Goal: Download file/media: Download file/media

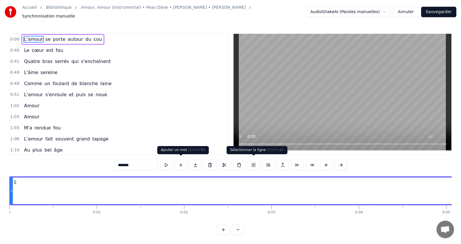
scroll to position [0, 407]
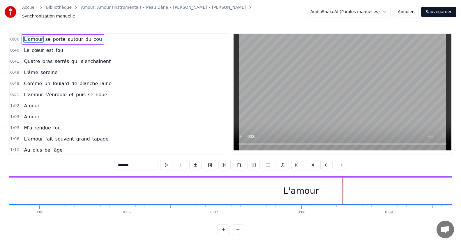
click at [302, 188] on div "L'amour" at bounding box center [302, 190] width 36 height 13
click at [291, 186] on div "L'amour" at bounding box center [302, 190] width 36 height 13
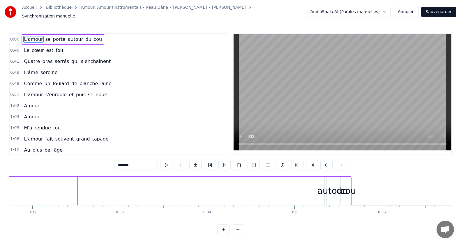
scroll to position [0, 2778]
click at [27, 36] on span "L'amour" at bounding box center [33, 39] width 20 height 7
drag, startPoint x: 105, startPoint y: 38, endPoint x: 91, endPoint y: 45, distance: 16.8
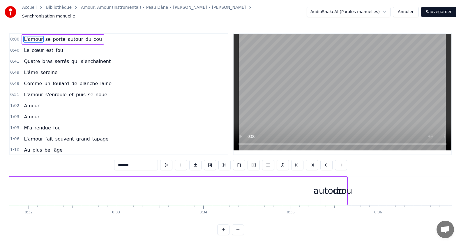
click at [91, 45] on div "0:00 L'amour se porte autour du cou 0:40 Le cœur est fou 0:41 Quatre bras serré…" at bounding box center [118, 94] width 219 height 122
click at [223, 233] on button at bounding box center [223, 229] width 12 height 10
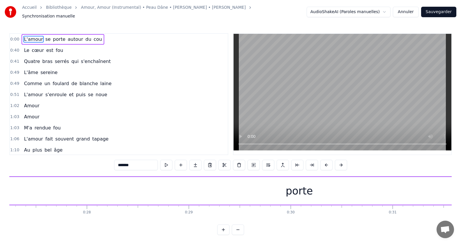
click at [223, 233] on button at bounding box center [223, 229] width 12 height 10
click at [235, 233] on button at bounding box center [238, 229] width 12 height 10
click at [235, 234] on button at bounding box center [238, 229] width 12 height 10
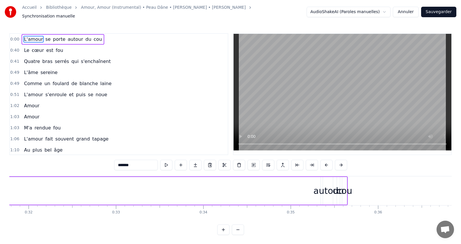
click at [235, 234] on button at bounding box center [238, 229] width 12 height 10
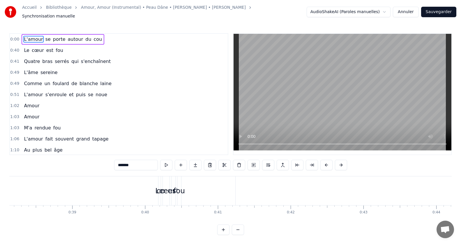
click at [235, 234] on button at bounding box center [238, 229] width 12 height 10
click at [236, 235] on button at bounding box center [238, 229] width 12 height 10
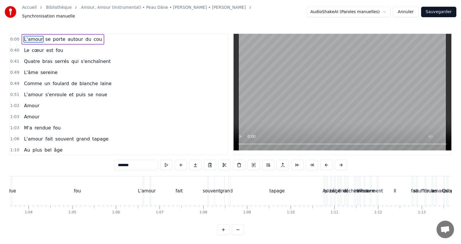
click at [236, 235] on button at bounding box center [238, 229] width 12 height 10
click at [236, 235] on div at bounding box center [230, 229] width 27 height 10
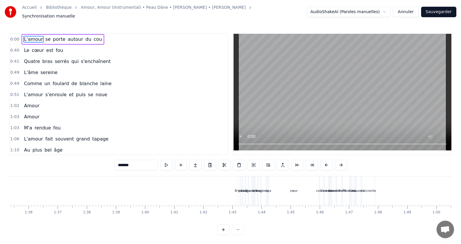
click at [224, 232] on button at bounding box center [223, 229] width 12 height 10
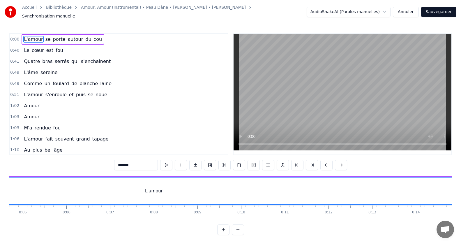
scroll to position [0, 209]
click at [313, 161] on button at bounding box center [312, 165] width 12 height 10
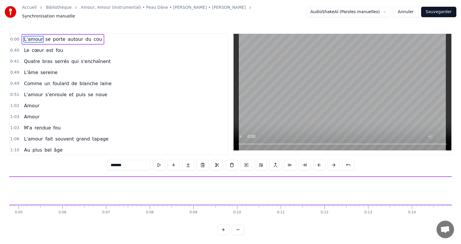
drag, startPoint x: 55, startPoint y: 33, endPoint x: 57, endPoint y: 44, distance: 11.2
click at [57, 44] on div "0:00 L'amour se porte autour du cou 0:40 Le cœur est fou 0:41 Quatre bras serré…" at bounding box center [118, 94] width 219 height 122
click at [22, 47] on div "Le cœur est fou" at bounding box center [44, 50] width 44 height 10
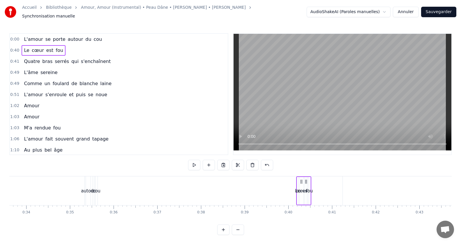
scroll to position [0, 1727]
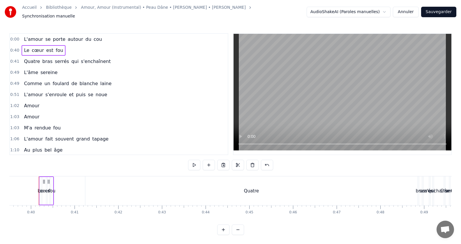
click at [34, 36] on span "L'amour" at bounding box center [33, 39] width 20 height 7
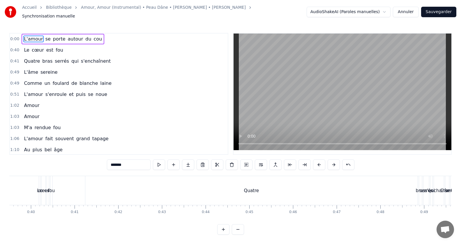
scroll to position [3, 0]
click at [158, 159] on button at bounding box center [159, 164] width 12 height 10
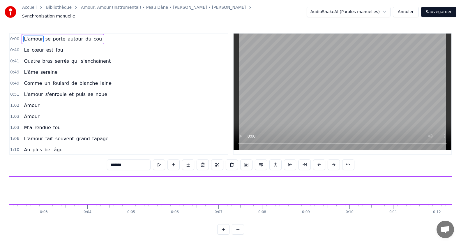
scroll to position [0, 0]
drag, startPoint x: 15, startPoint y: 184, endPoint x: 32, endPoint y: 187, distance: 17.5
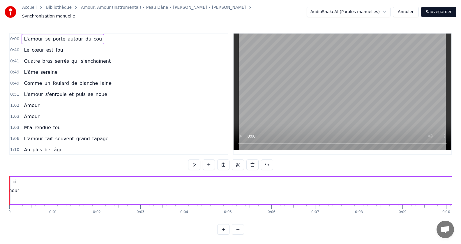
click at [14, 187] on div "L'amour" at bounding box center [10, 190] width 18 height 7
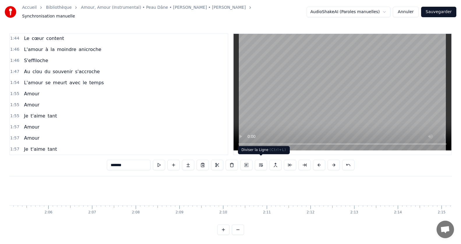
scroll to position [0, 6037]
click at [43, 147] on div "Je t'aime tant" at bounding box center [41, 149] width 38 height 10
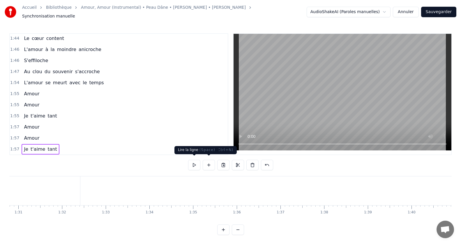
scroll to position [0, 3881]
click at [195, 162] on button at bounding box center [194, 165] width 12 height 10
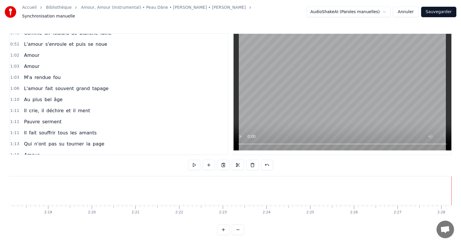
scroll to position [0, 0]
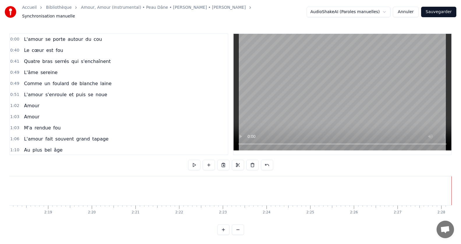
drag, startPoint x: 423, startPoint y: 217, endPoint x: 318, endPoint y: 222, distance: 104.2
click at [288, 224] on div "0:00 L'amour se porte autour du cou 0:40 Le cœur est fou 0:41 Quatre bras serré…" at bounding box center [230, 134] width 443 height 202
click at [13, 36] on span "0:00" at bounding box center [14, 39] width 9 height 6
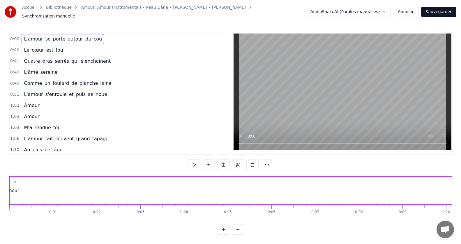
click at [15, 179] on icon at bounding box center [14, 181] width 5 height 5
click at [223, 159] on button at bounding box center [223, 164] width 12 height 10
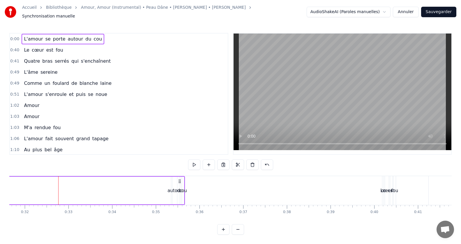
scroll to position [0, 1395]
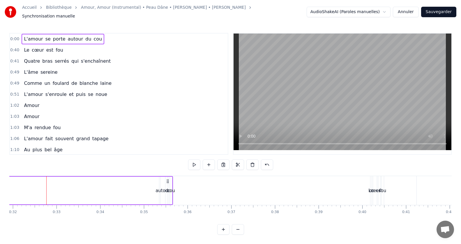
click at [84, 35] on div "L'amour se porte autour du cou" at bounding box center [63, 39] width 83 height 10
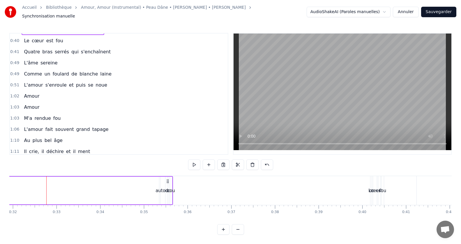
scroll to position [0, 0]
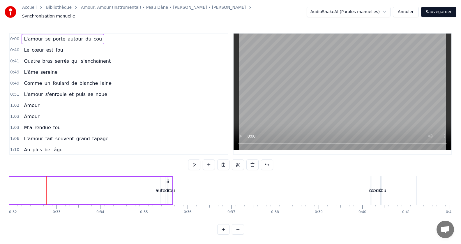
click at [167, 180] on circle at bounding box center [167, 180] width 0 height 0
click at [251, 161] on button at bounding box center [253, 164] width 12 height 10
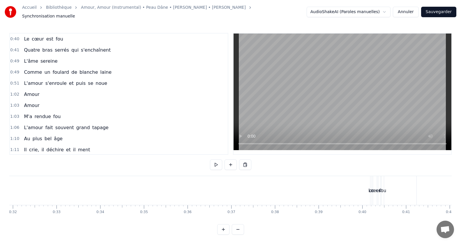
click at [57, 36] on span "fou" at bounding box center [59, 39] width 9 height 7
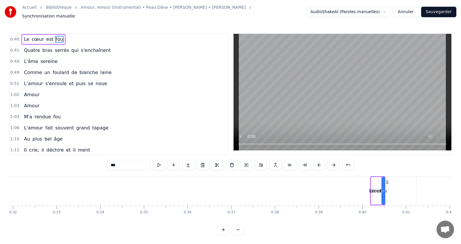
click at [231, 162] on button at bounding box center [232, 165] width 12 height 10
click at [47, 37] on span "est" at bounding box center [50, 39] width 8 height 7
click at [232, 161] on button at bounding box center [232, 165] width 12 height 10
click at [33, 38] on span "cœur" at bounding box center [37, 39] width 13 height 7
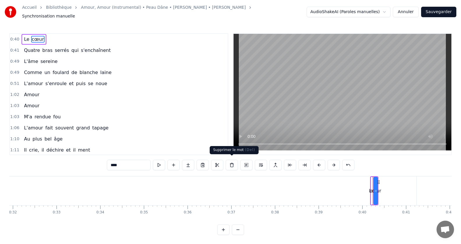
click at [230, 162] on button at bounding box center [232, 165] width 12 height 10
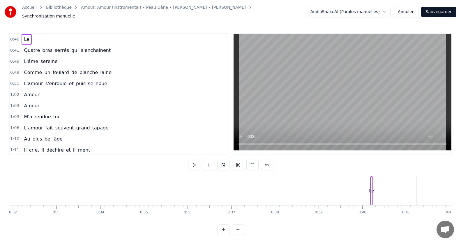
click at [24, 39] on span "Le" at bounding box center [26, 39] width 6 height 7
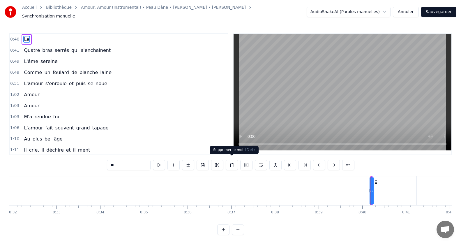
click at [231, 162] on button at bounding box center [232, 165] width 12 height 10
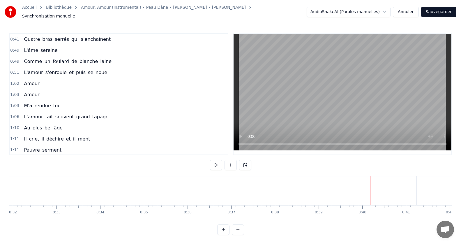
click at [71, 36] on span "qui" at bounding box center [75, 39] width 8 height 7
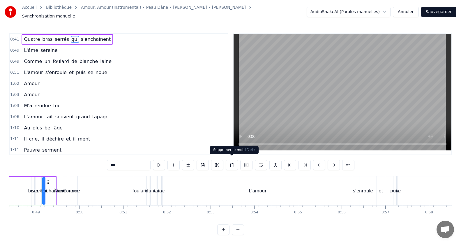
scroll to position [0, 2118]
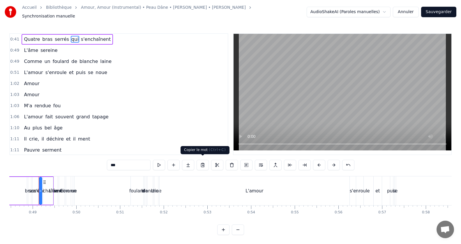
click at [202, 163] on button at bounding box center [203, 165] width 12 height 10
click at [128, 162] on input "***" at bounding box center [122, 165] width 44 height 10
drag, startPoint x: 21, startPoint y: 34, endPoint x: 94, endPoint y: 36, distance: 72.9
click at [94, 36] on div "Quatre bras serrés qui s'enchaînent" at bounding box center [67, 39] width 91 height 10
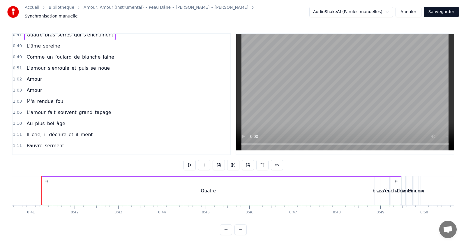
scroll to position [0, 0]
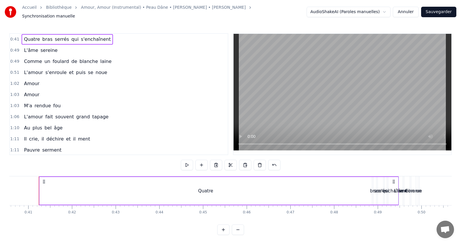
click at [53, 9] on link "Bibliothèque" at bounding box center [59, 8] width 26 height 6
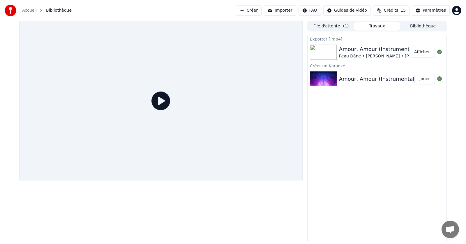
click at [416, 53] on button "Afficher" at bounding box center [422, 52] width 26 height 10
click at [326, 48] on img at bounding box center [323, 52] width 27 height 15
click at [160, 101] on icon at bounding box center [161, 100] width 19 height 19
click at [416, 52] on button "Afficher" at bounding box center [422, 52] width 26 height 10
click at [419, 82] on button "Jouer" at bounding box center [425, 79] width 20 height 10
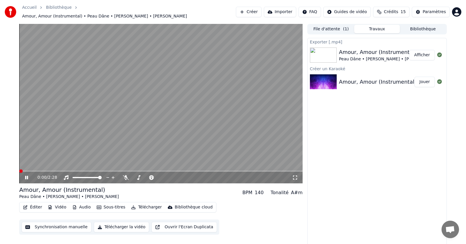
click at [24, 175] on icon at bounding box center [31, 177] width 14 height 5
click at [355, 79] on div "Amour, Amour (Instrumental) - [PERSON_NAME], [PERSON_NAME] - [PERSON_NAME]" at bounding box center [450, 82] width 222 height 8
click at [326, 78] on img at bounding box center [323, 81] width 27 height 15
click at [256, 11] on button "Créer" at bounding box center [249, 12] width 26 height 10
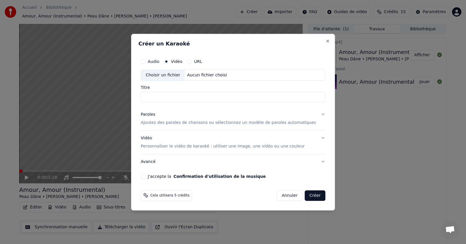
click at [169, 75] on div "Choisir un fichier" at bounding box center [163, 75] width 44 height 10
type input "**********"
click at [314, 115] on button "Paroles Ajoutez des paroles de chansons ou sélectionnez un modèle de paroles au…" at bounding box center [233, 118] width 185 height 23
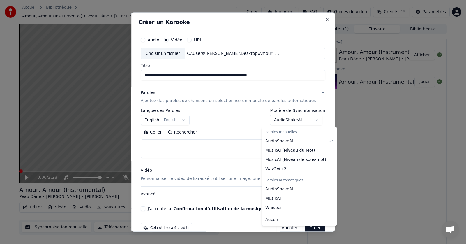
click at [293, 121] on body "**********" at bounding box center [233, 122] width 466 height 244
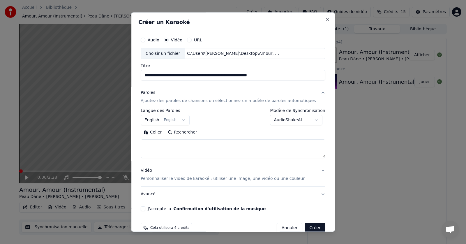
click at [217, 125] on body "**********" at bounding box center [233, 122] width 466 height 244
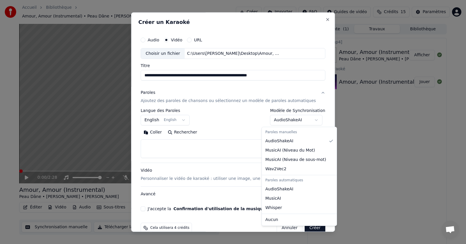
click at [307, 120] on body "**********" at bounding box center [233, 122] width 466 height 244
select select "**********"
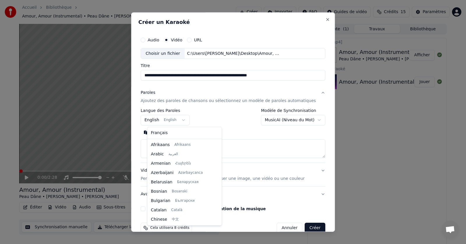
click at [185, 119] on body "**********" at bounding box center [233, 122] width 466 height 244
select select "**"
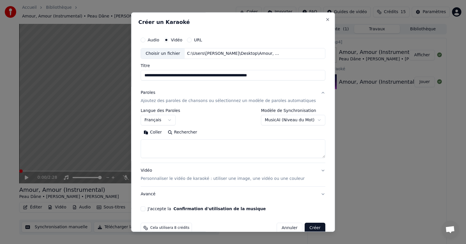
click at [160, 132] on button "Coller" at bounding box center [153, 132] width 24 height 9
click at [311, 194] on button "Avancé" at bounding box center [233, 194] width 185 height 15
type textarea "**********"
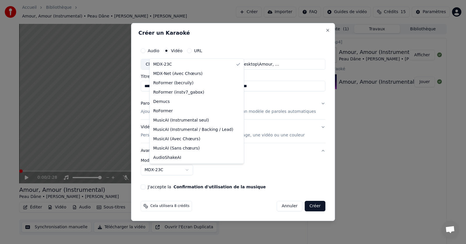
click at [196, 171] on body "**********" at bounding box center [233, 122] width 466 height 244
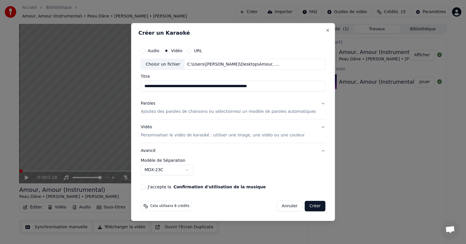
click at [218, 173] on body "**********" at bounding box center [233, 122] width 466 height 244
click at [145, 186] on button "J'accepte la Confirmation d'utilisation de la musique" at bounding box center [143, 186] width 5 height 5
click at [307, 205] on button "Créer" at bounding box center [315, 206] width 20 height 10
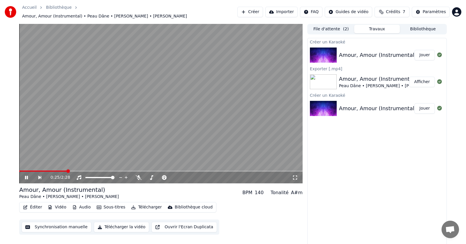
click at [66, 170] on span at bounding box center [161, 170] width 284 height 1
click at [85, 170] on span at bounding box center [161, 170] width 284 height 1
click at [98, 170] on span at bounding box center [161, 170] width 284 height 1
click at [22, 175] on div "0:41 / 2:28" at bounding box center [161, 178] width 279 height 6
click at [28, 176] on icon at bounding box center [30, 177] width 13 height 5
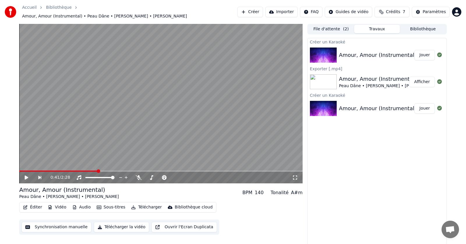
click at [422, 105] on button "Jouer" at bounding box center [425, 108] width 20 height 10
click at [56, 172] on div "0:00 / 2:28" at bounding box center [161, 178] width 284 height 12
click at [58, 170] on span at bounding box center [161, 170] width 284 height 1
click at [27, 176] on icon at bounding box center [26, 177] width 3 height 3
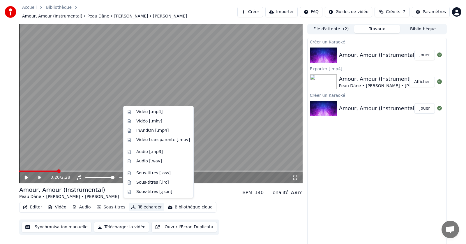
click at [139, 203] on button "Télécharger" at bounding box center [146, 207] width 35 height 8
click at [157, 112] on div "Vidéo [.mp4]" at bounding box center [149, 112] width 26 height 6
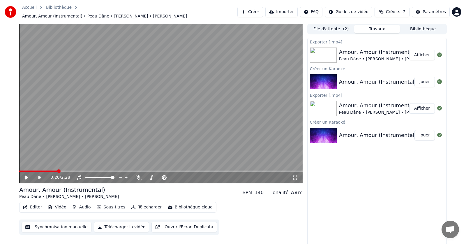
click at [115, 226] on button "Télécharger la vidéo" at bounding box center [122, 227] width 56 height 10
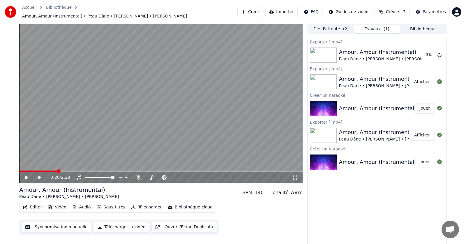
click at [142, 205] on button "Télécharger" at bounding box center [146, 207] width 35 height 8
click at [147, 204] on button "Télécharger" at bounding box center [146, 207] width 35 height 8
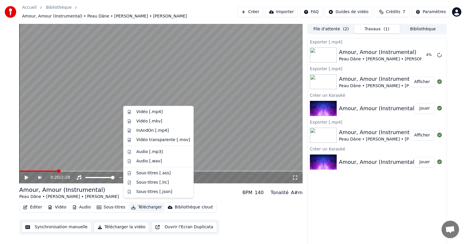
click at [147, 204] on button "Télécharger" at bounding box center [146, 207] width 35 height 8
click at [152, 111] on div "Vidéo [.mp4]" at bounding box center [149, 112] width 26 height 6
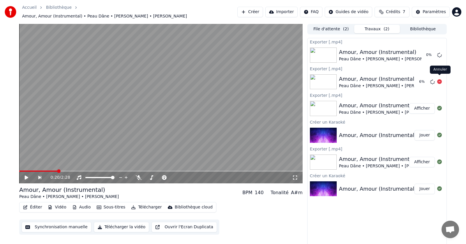
click at [440, 79] on icon at bounding box center [439, 81] width 5 height 5
click at [420, 52] on button "Afficher" at bounding box center [422, 55] width 26 height 10
